Goal: Information Seeking & Learning: Learn about a topic

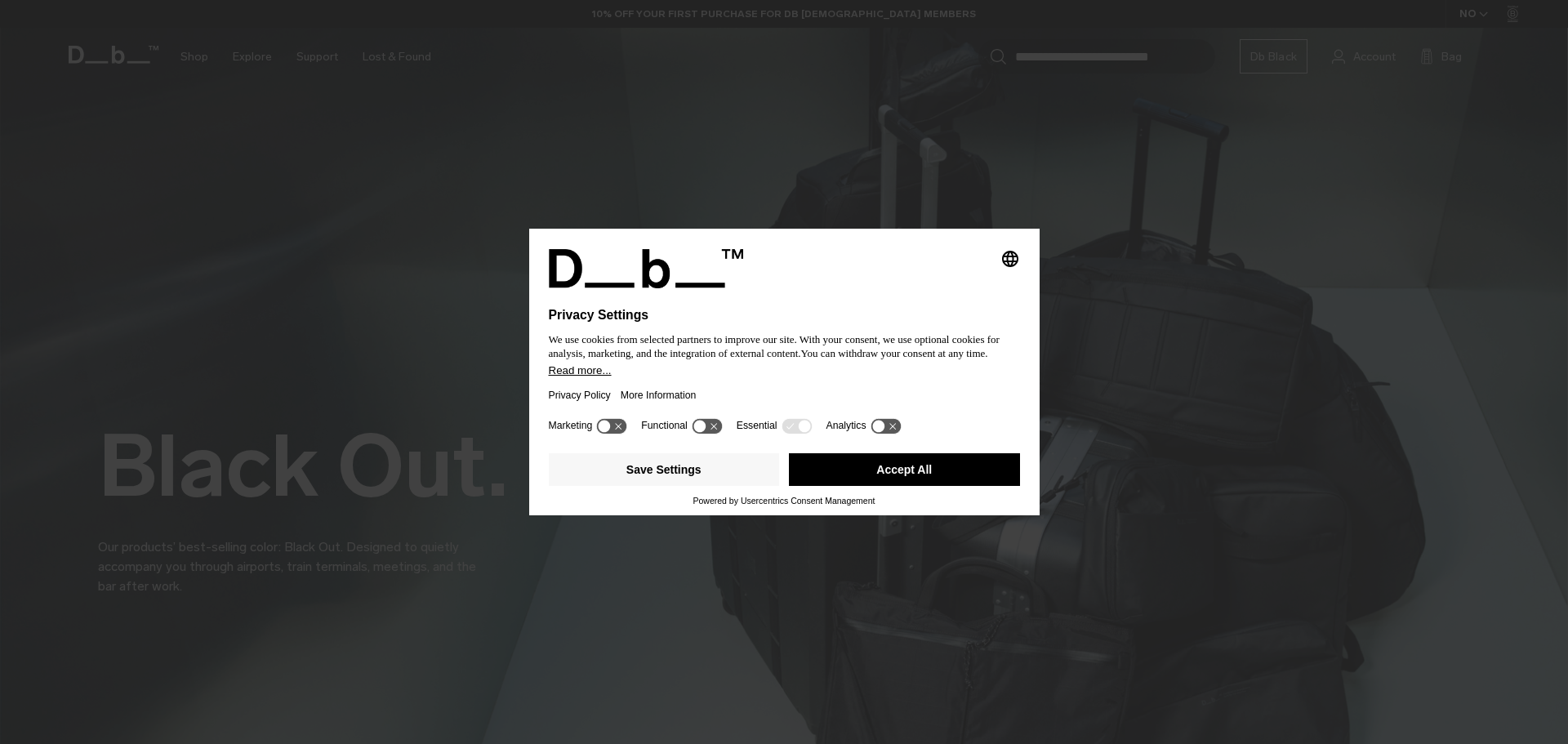
click at [840, 404] on body "Skip to content BUY NOW, PAY LATER WITH KLARNA 10% OFF YOUR FIRST PURCHASE FOR …" at bounding box center [784, 372] width 1568 height 744
click at [813, 477] on button "Accept All" at bounding box center [905, 469] width 231 height 32
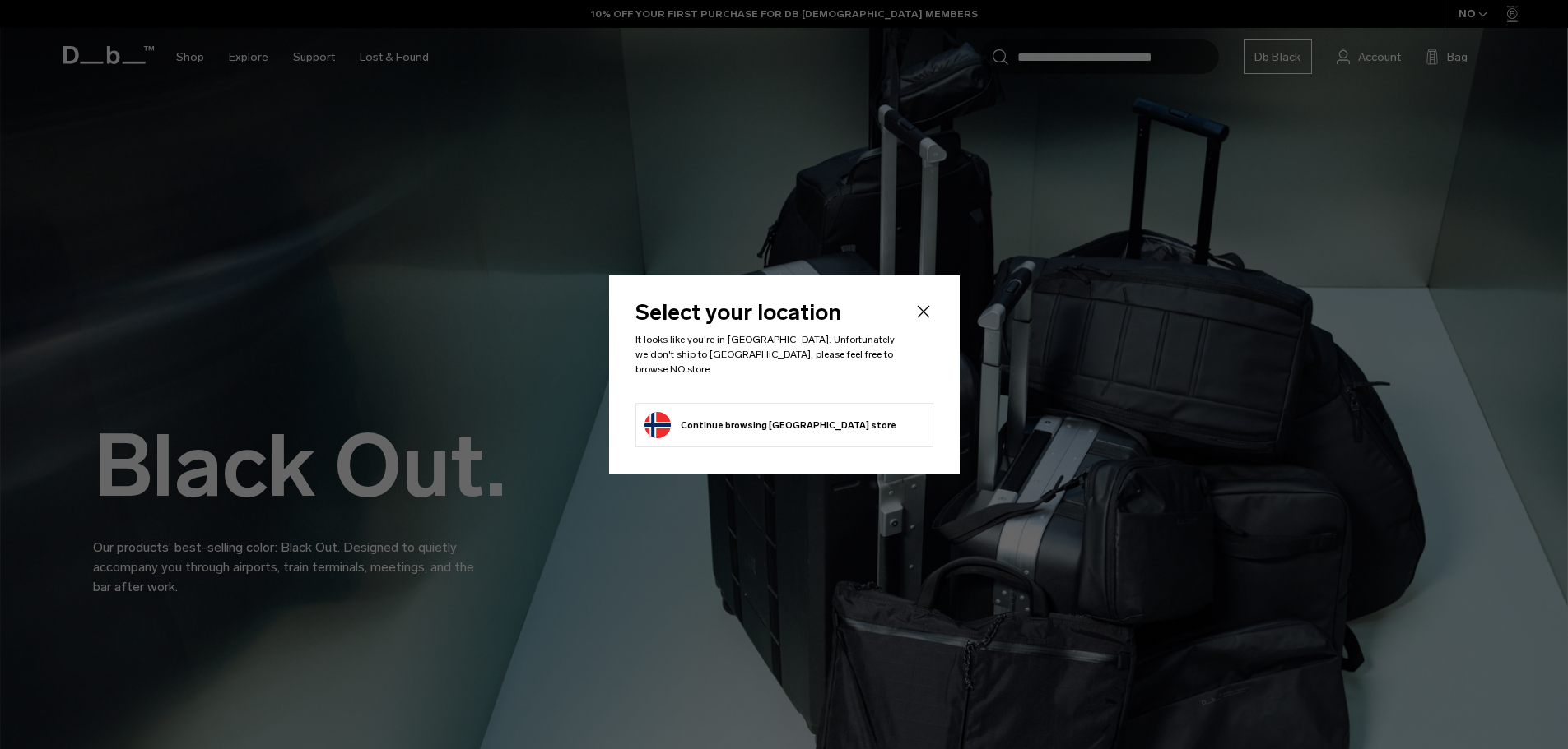
click at [739, 440] on li "Continue browsing Norway store Continue shopping in Norway" at bounding box center [784, 425] width 298 height 44
click at [735, 424] on button "Continue browsing Norway store Continue shopping in Norway" at bounding box center [769, 425] width 252 height 26
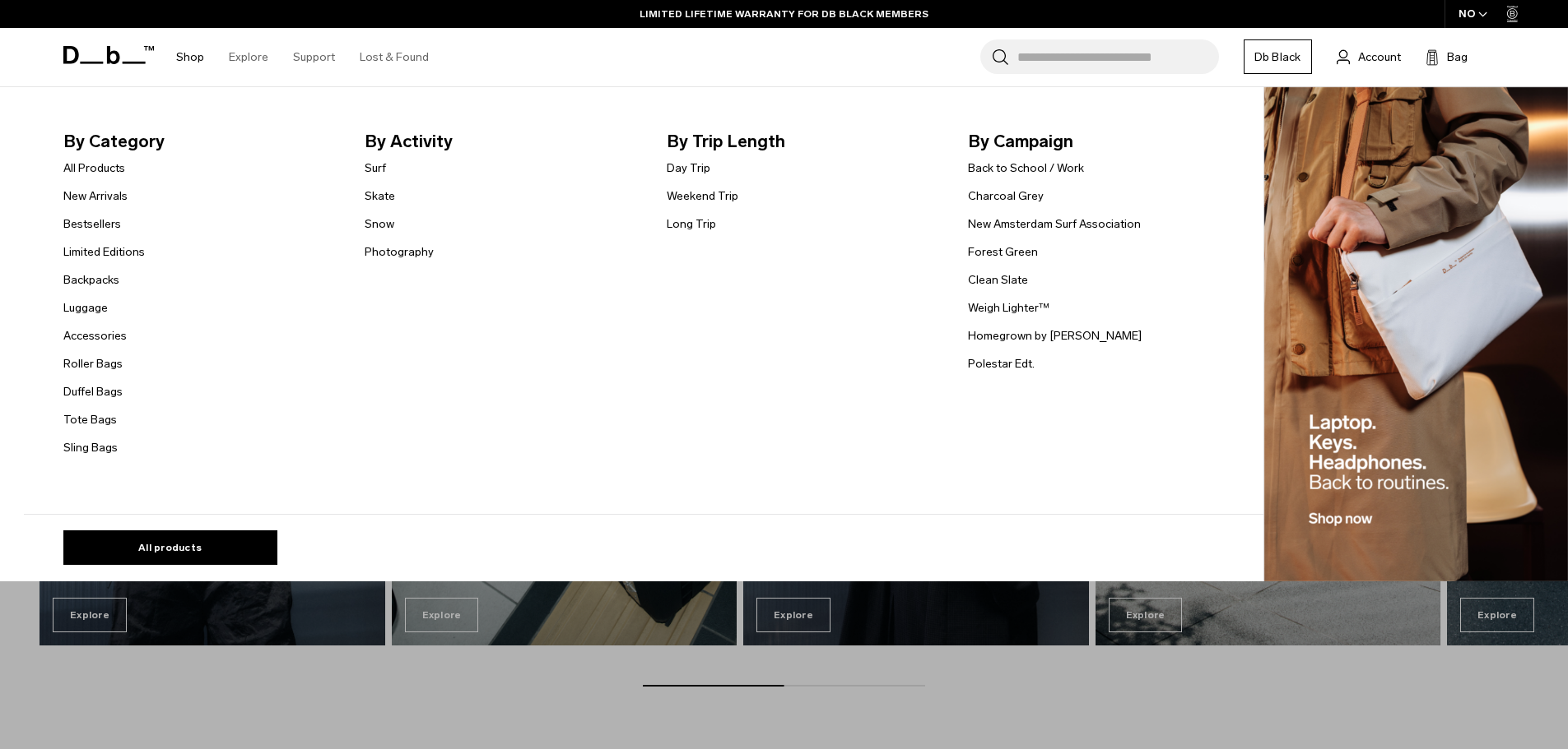
scroll to position [2158, 0]
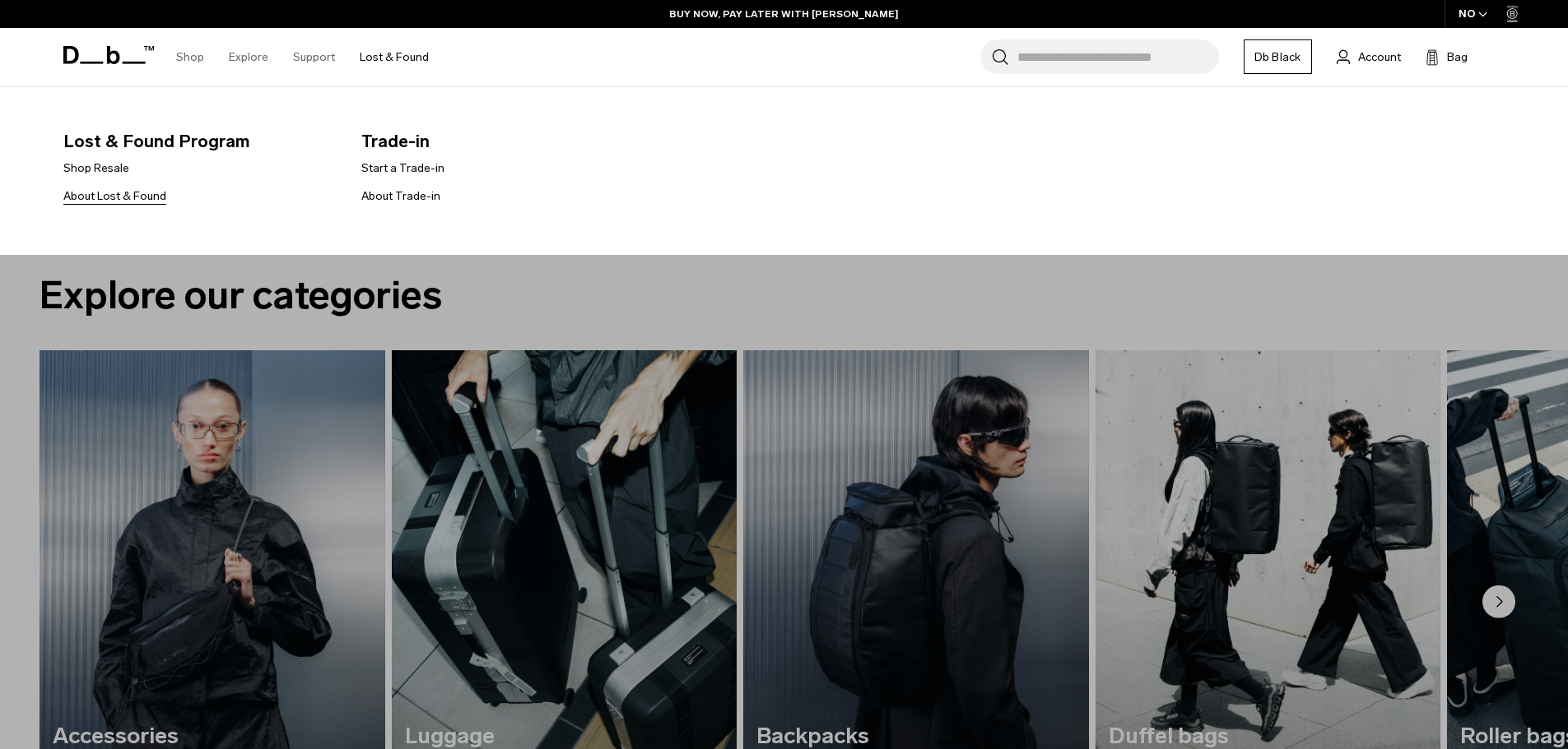
click at [136, 199] on link "About Lost & Found" at bounding box center [115, 196] width 103 height 18
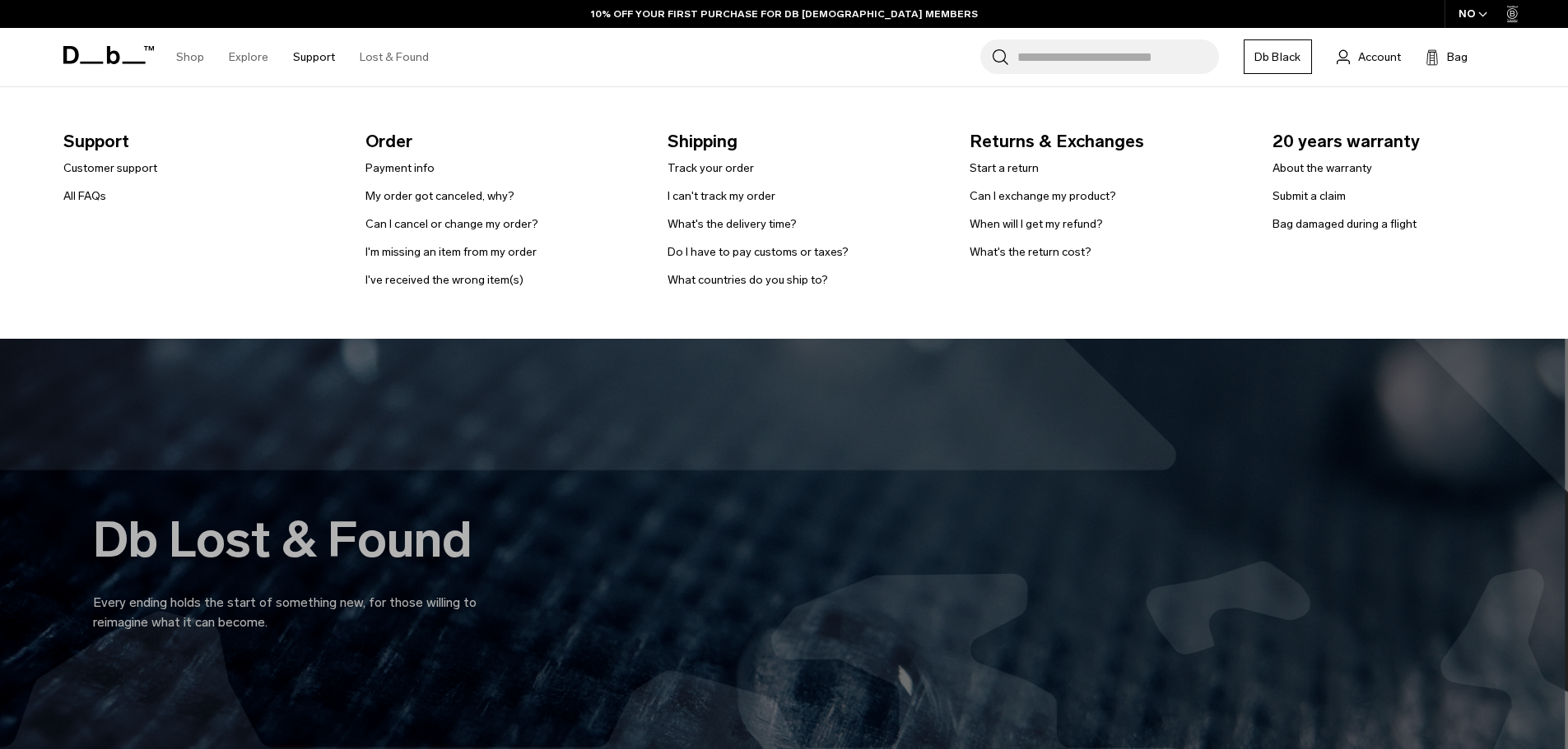
click at [310, 55] on link "Support" at bounding box center [314, 57] width 42 height 59
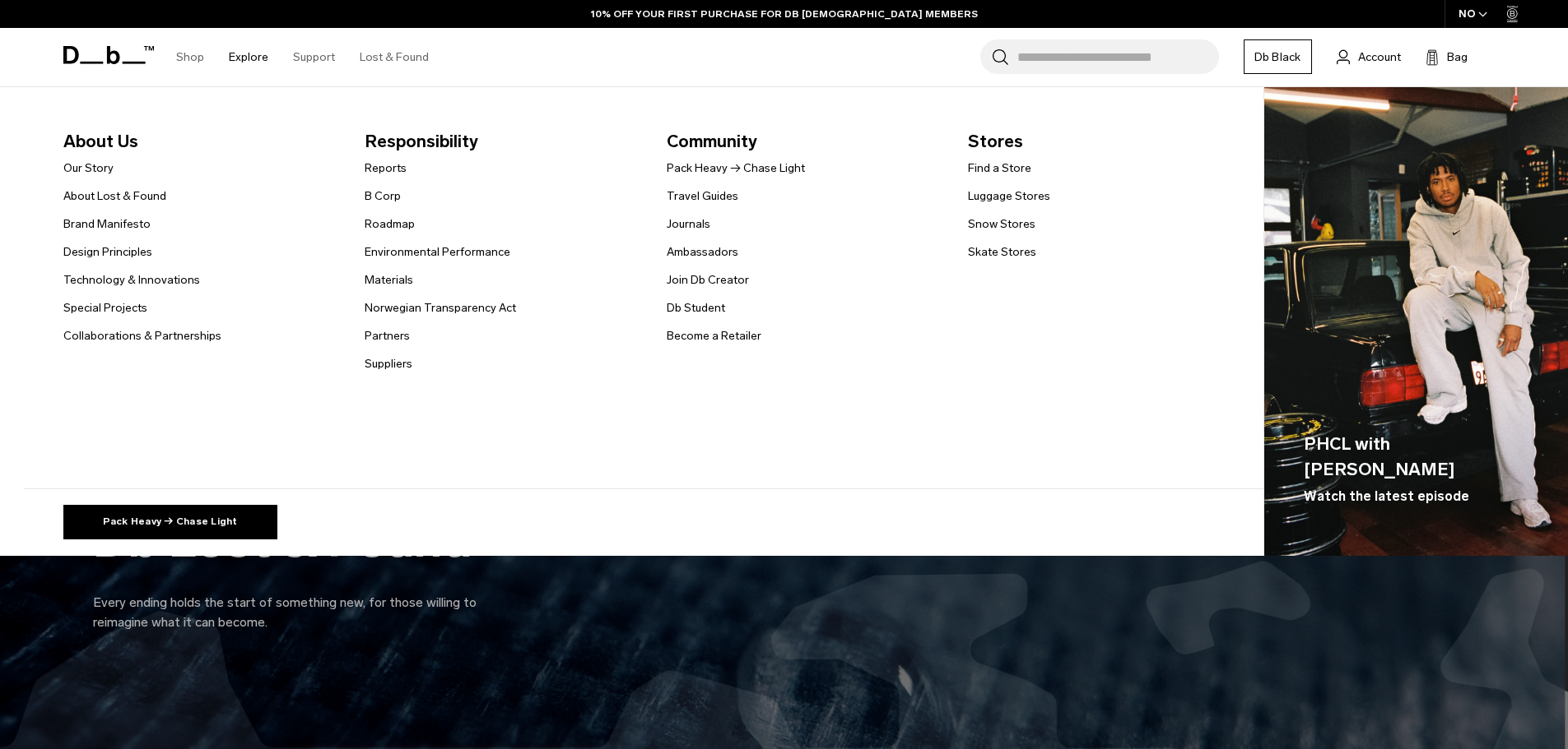
click at [233, 60] on link "Explore" at bounding box center [248, 57] width 39 height 59
click at [101, 166] on link "Our Story" at bounding box center [89, 168] width 50 height 18
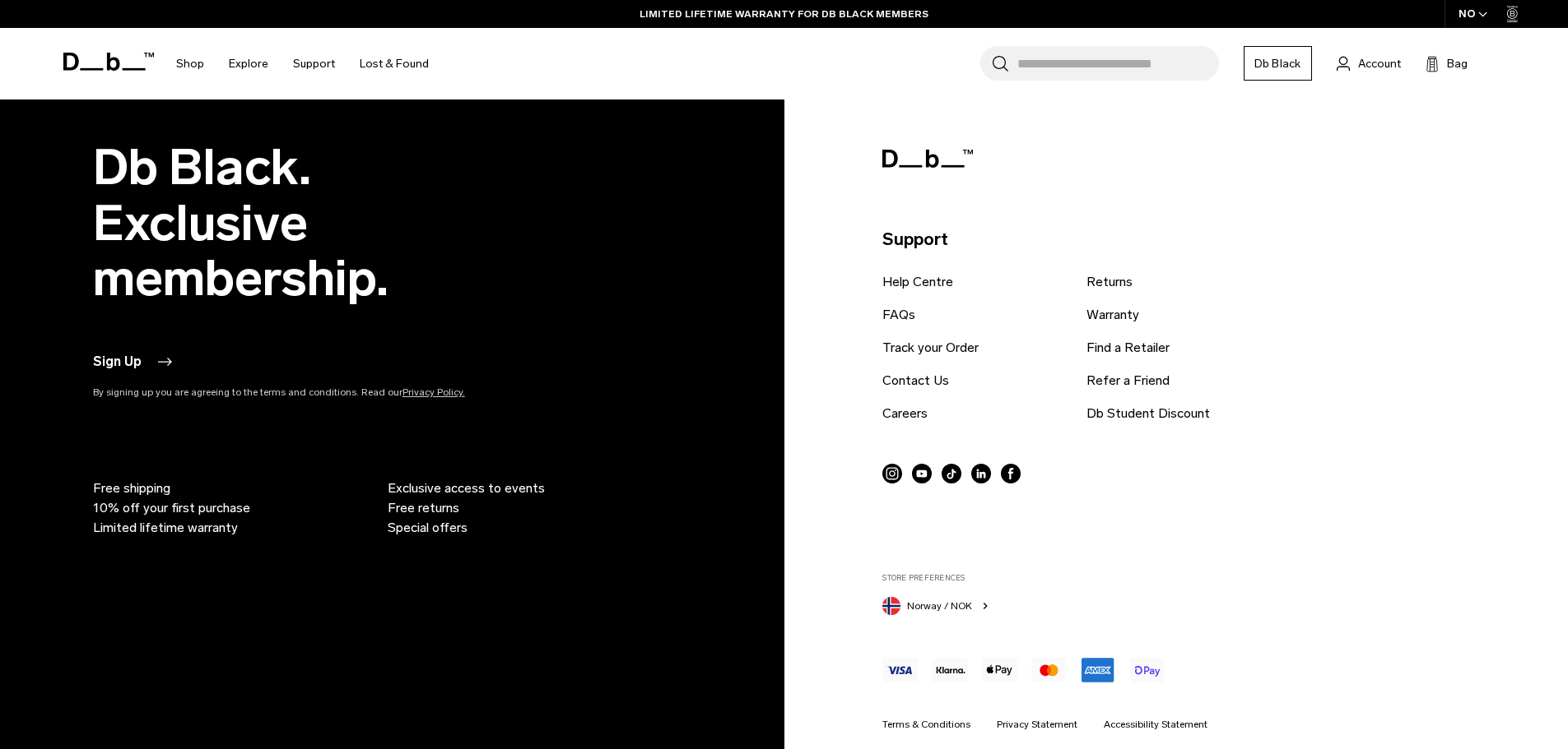
scroll to position [2601, 0]
